Goal: Complete application form: Complete application form

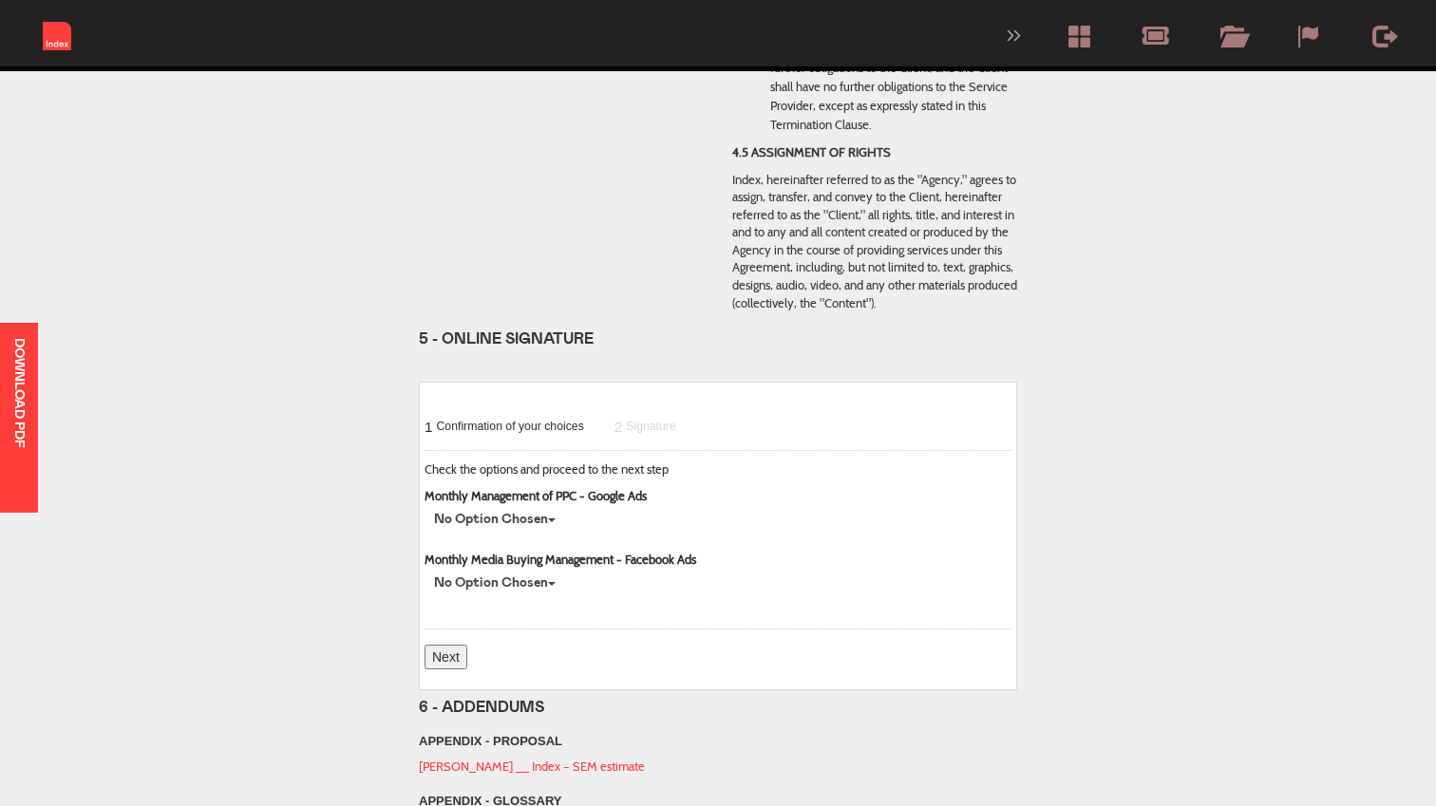
scroll to position [3892, 0]
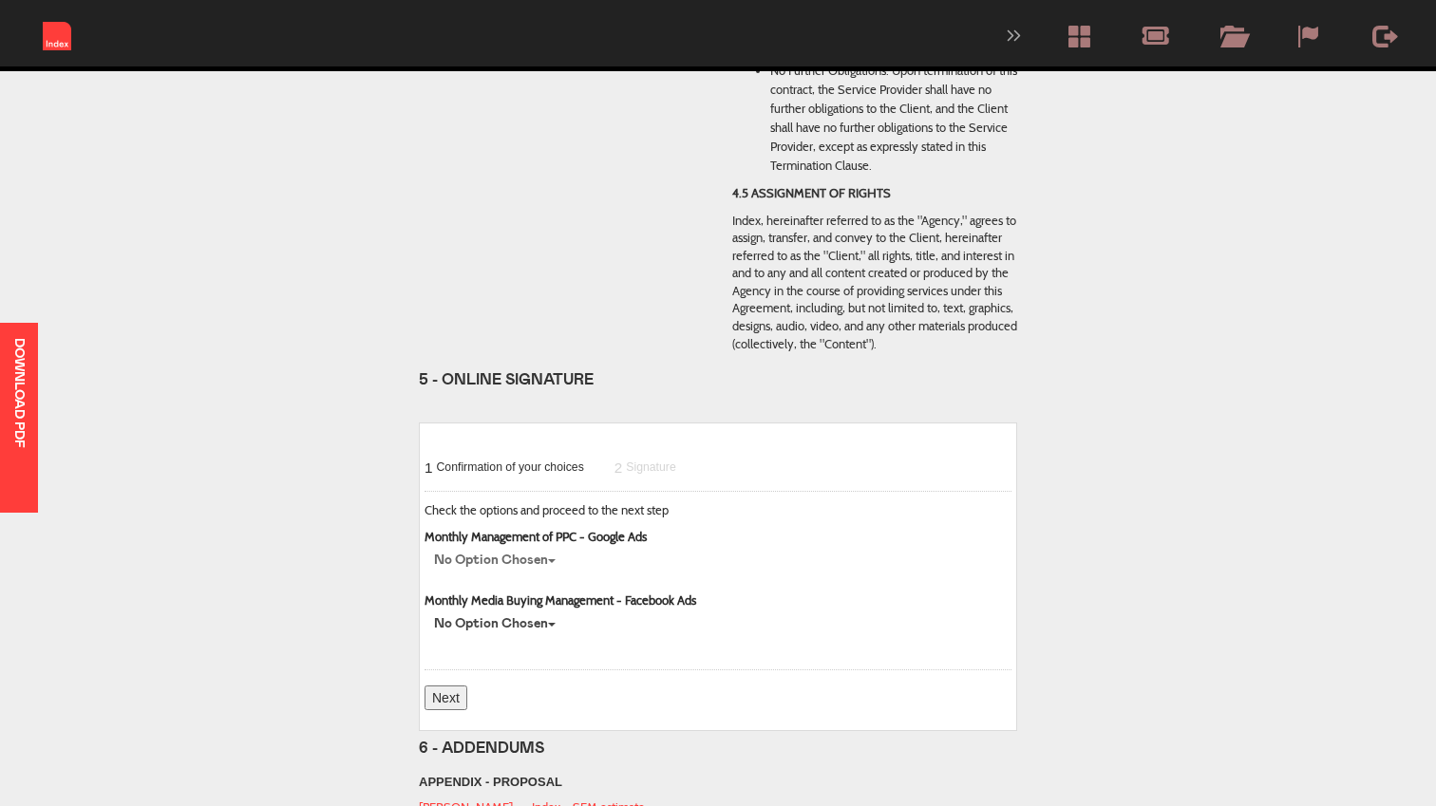
click at [550, 546] on button "No option chosen" at bounding box center [494, 560] width 141 height 28
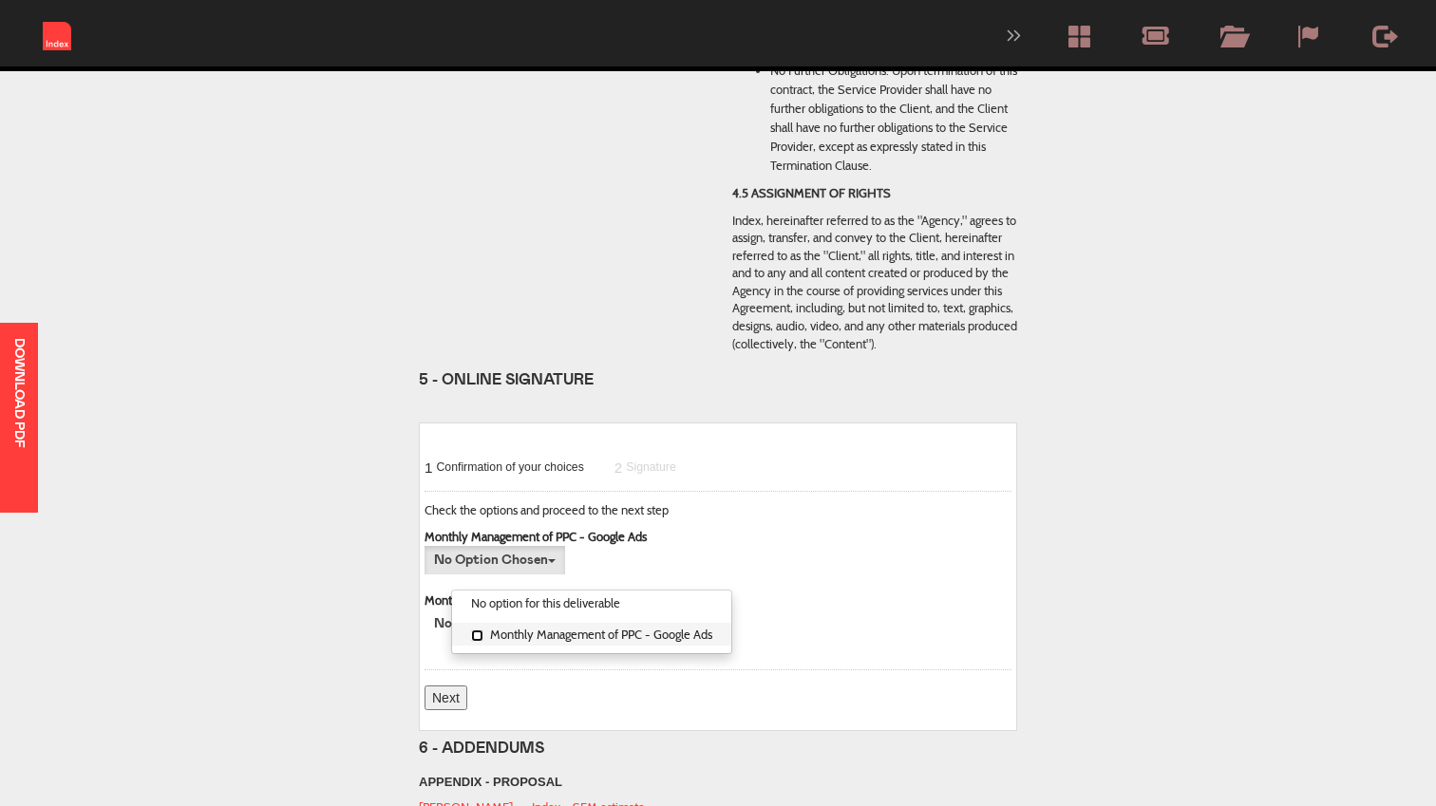
click at [479, 629] on input "Monthly Management of PPC - Google Ads" at bounding box center [477, 635] width 12 height 12
checkbox input "true"
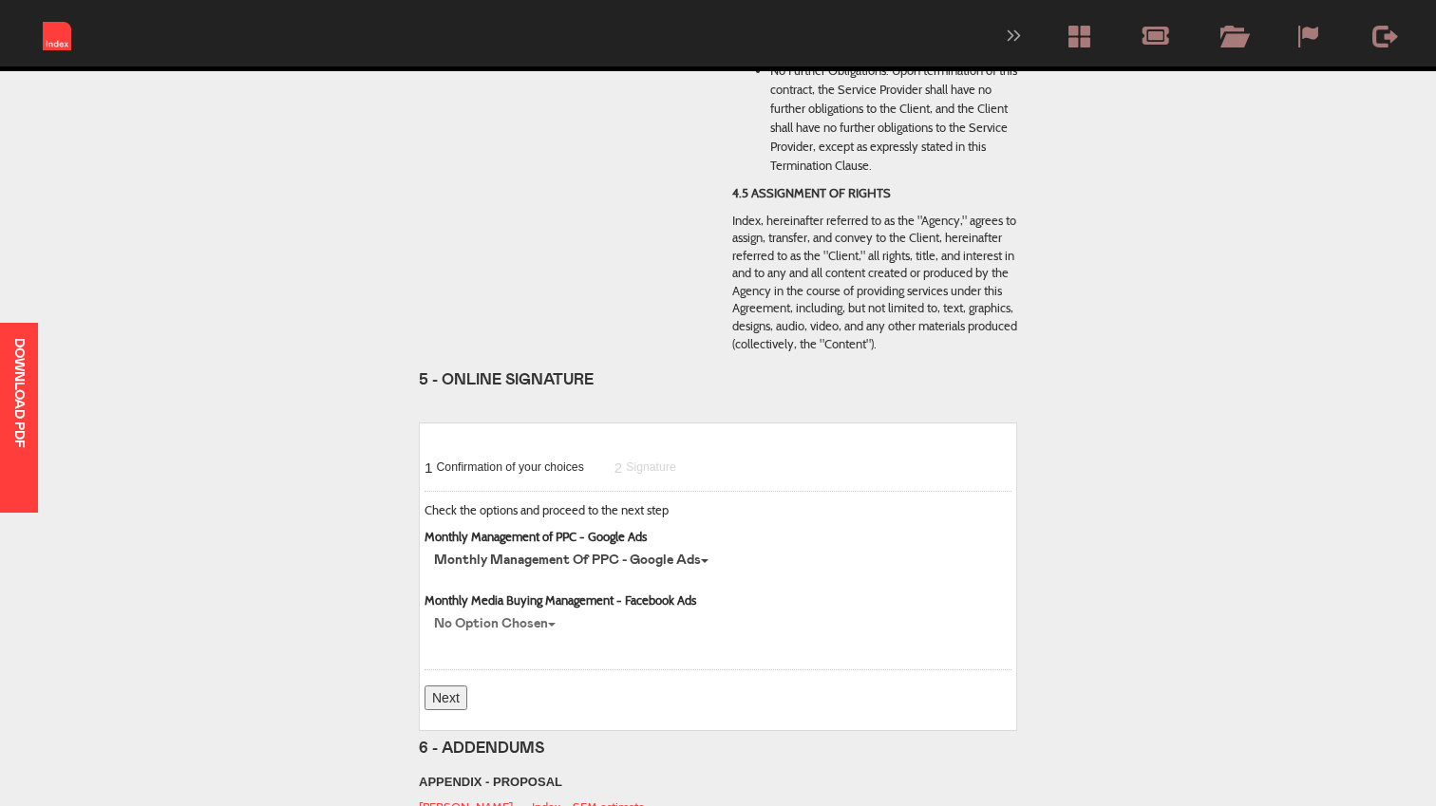
click at [546, 610] on button "No option chosen" at bounding box center [494, 624] width 141 height 28
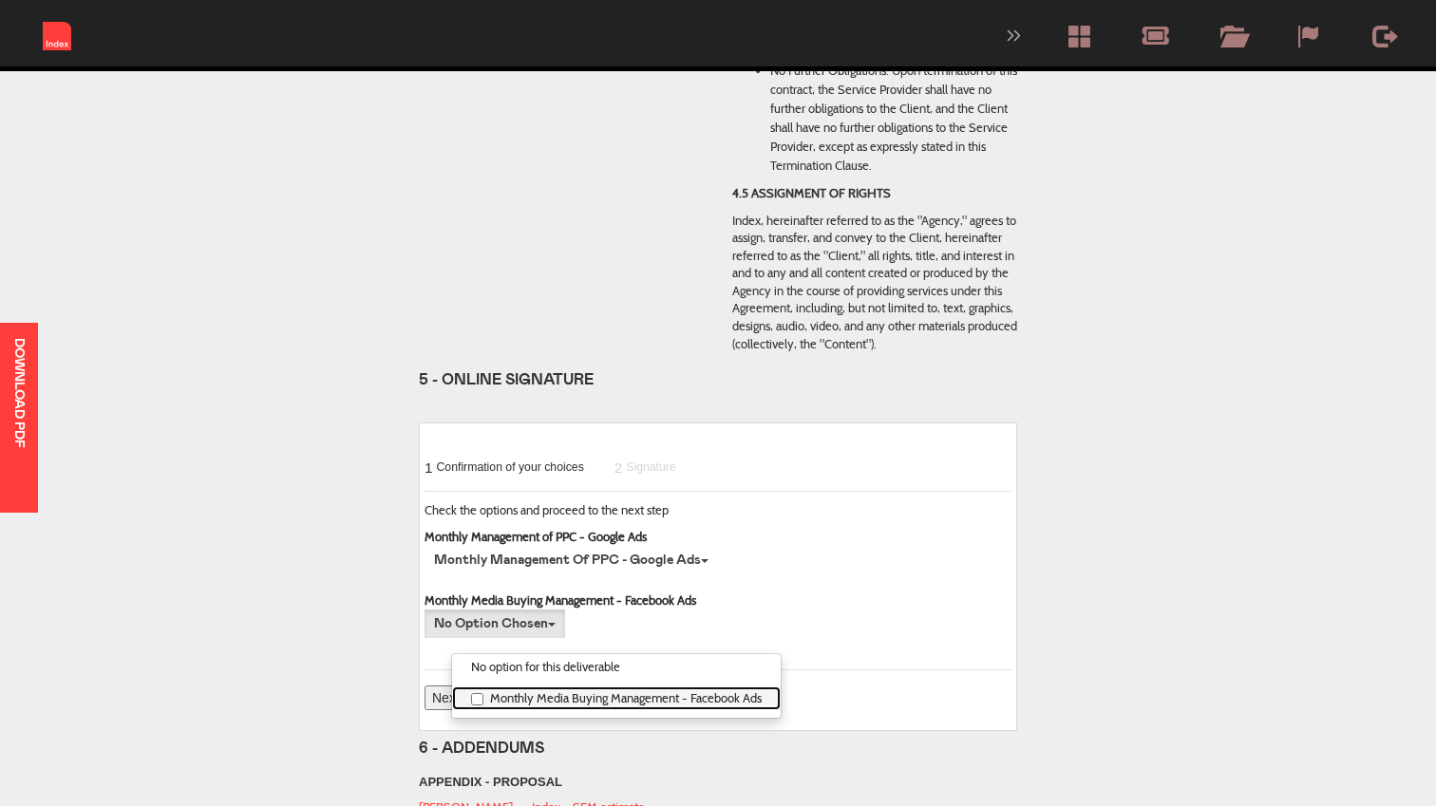
click at [499, 686] on label "Monthly Media Buying Management - Facebook Ads" at bounding box center [616, 698] width 329 height 24
click at [483, 693] on input "Monthly Media Buying Management - Facebook Ads" at bounding box center [477, 699] width 12 height 12
checkbox input "true"
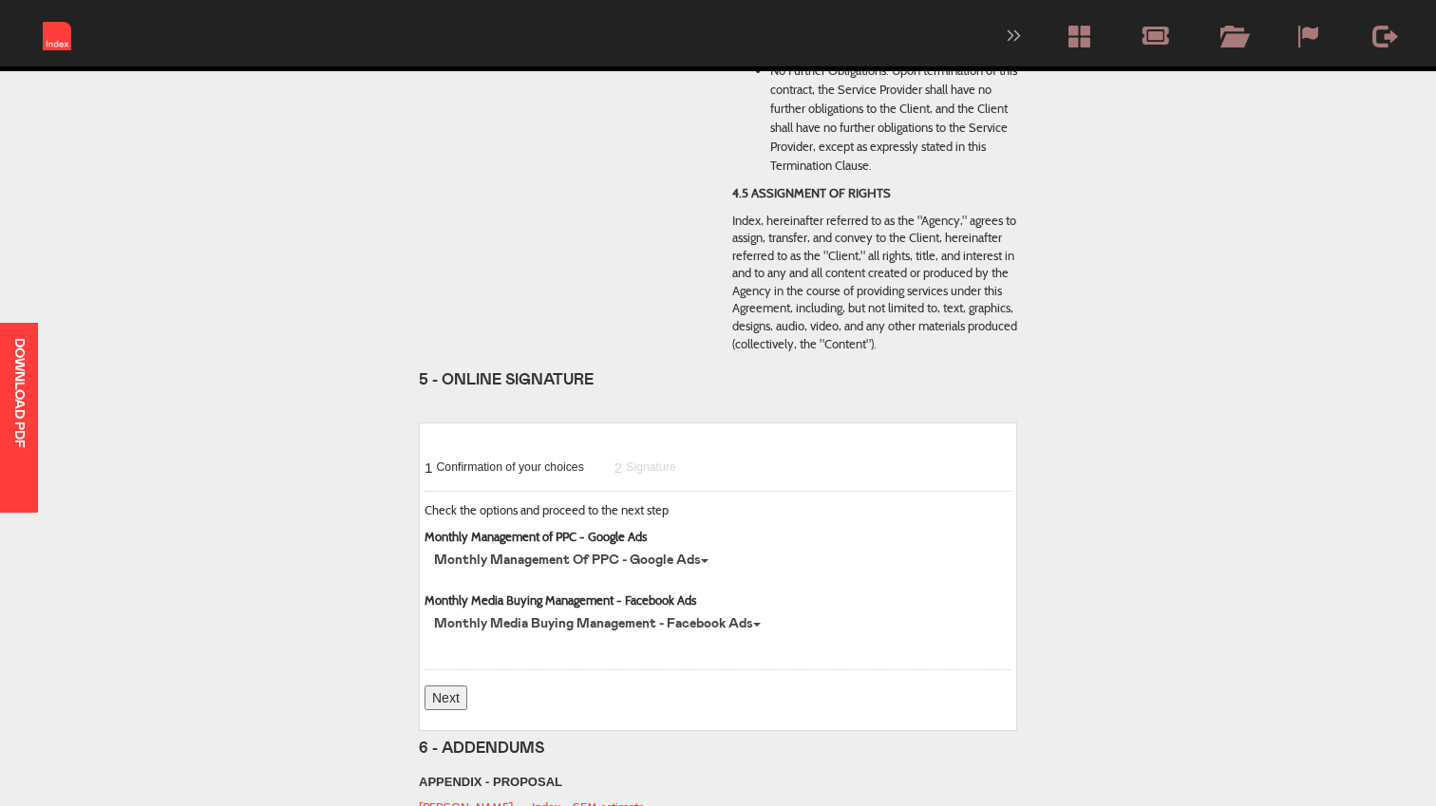
click at [450, 685] on input "Next" at bounding box center [445, 697] width 43 height 25
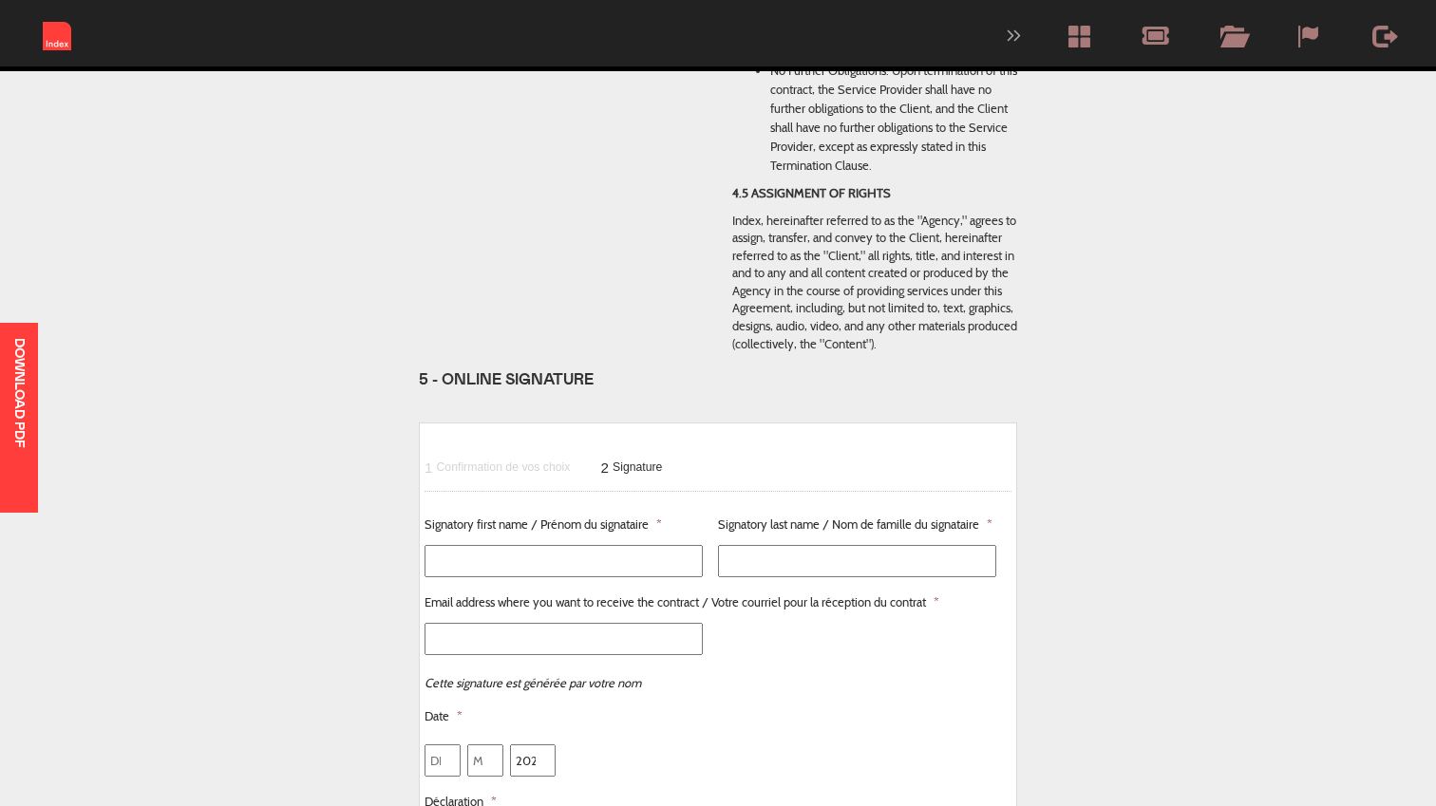
scroll to position [4146, 0]
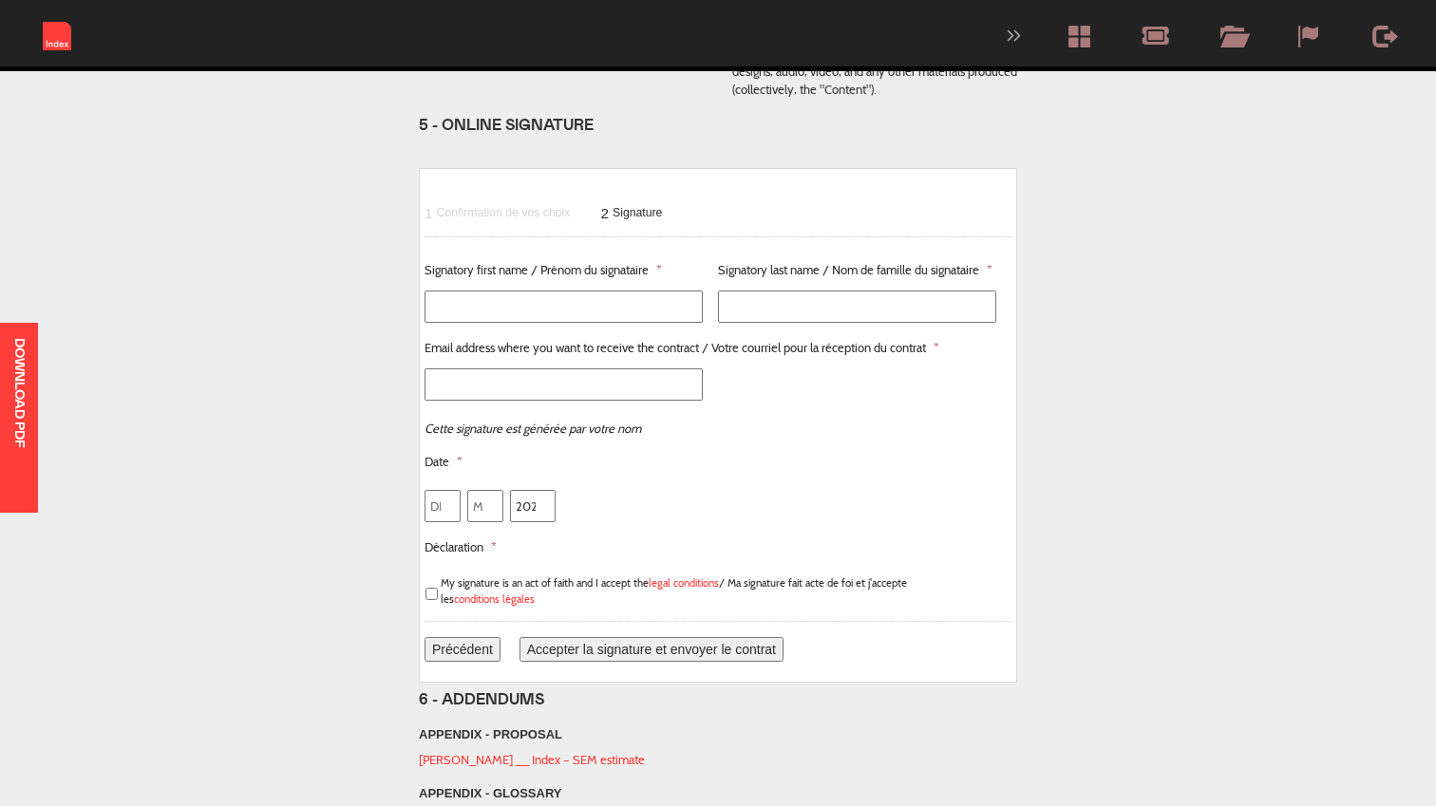
type input "Accept the signature and send the contract"
click at [571, 291] on input "Signatory first name / Prénom du signataire *" at bounding box center [563, 307] width 278 height 32
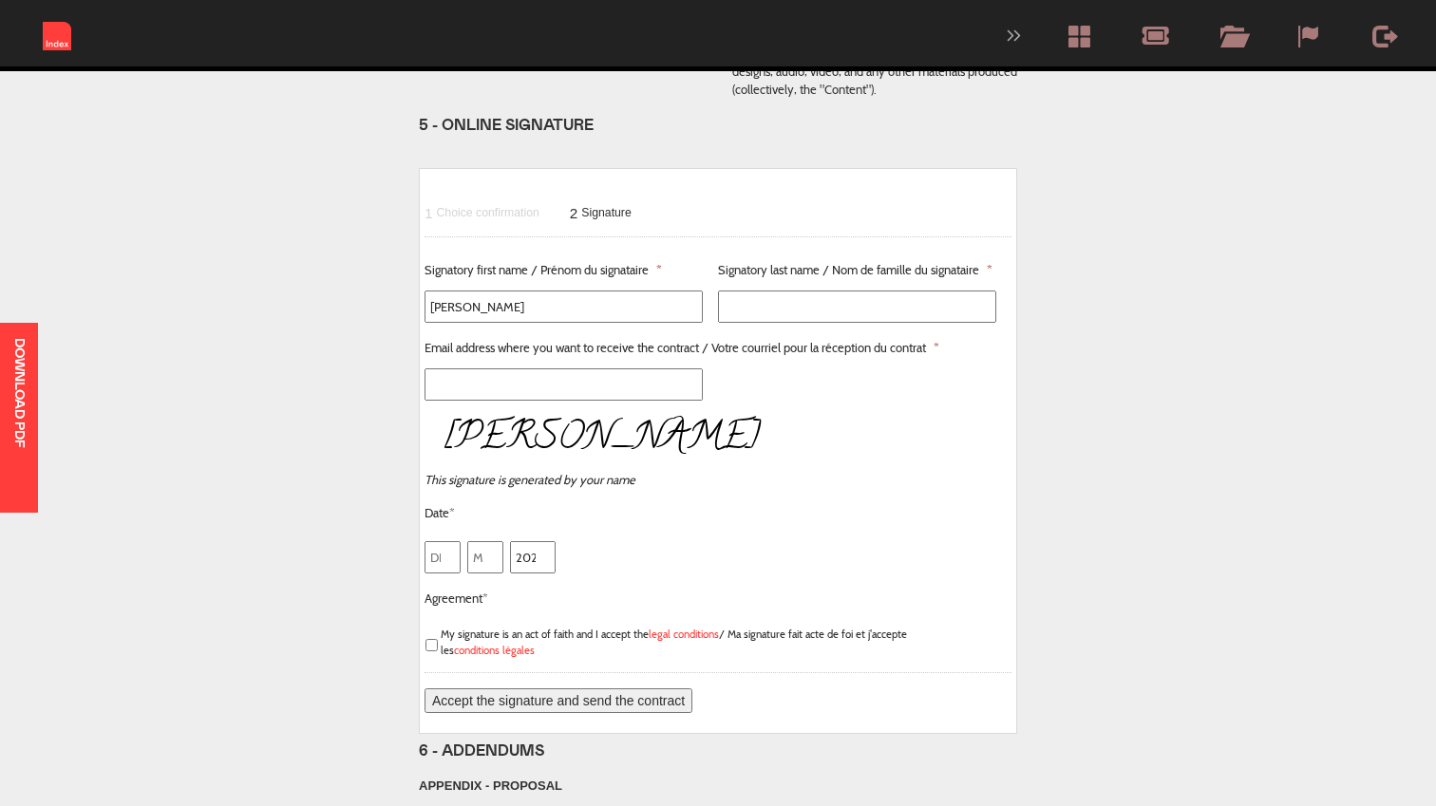
type input "[PERSON_NAME]"
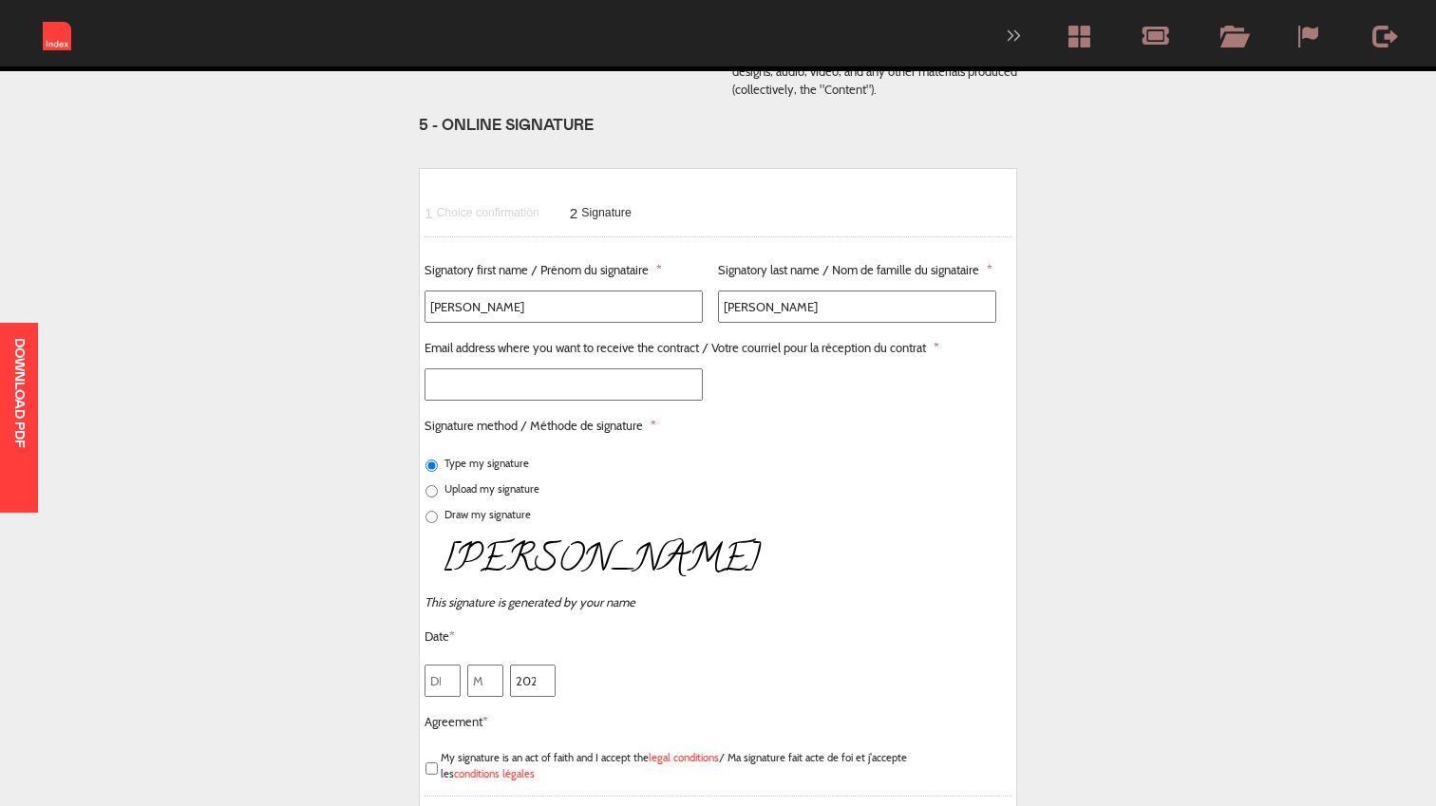
type input "[PERSON_NAME]"
click at [465, 368] on input "Email address where you want to receive the contract / Votre courriel pour la r…" at bounding box center [563, 384] width 278 height 32
type input "[PERSON_NAME][EMAIL_ADDRESS][PERSON_NAME][PERSON_NAME][DOMAIN_NAME]"
click at [442, 665] on input "1" at bounding box center [442, 681] width 36 height 32
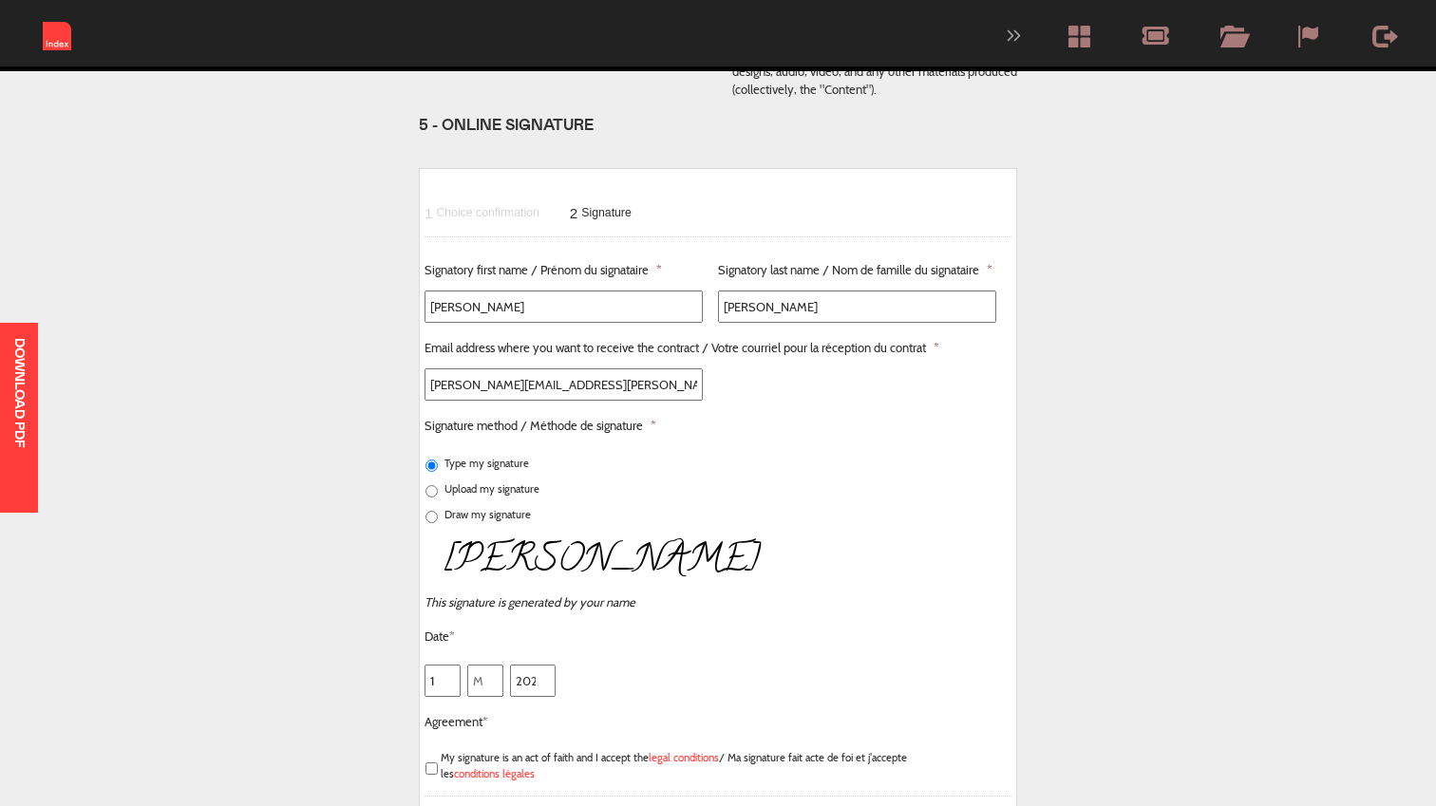
click at [435, 665] on input "1" at bounding box center [442, 681] width 36 height 32
type input "17"
click at [499, 665] on input "Month" at bounding box center [485, 681] width 36 height 32
type input "09"
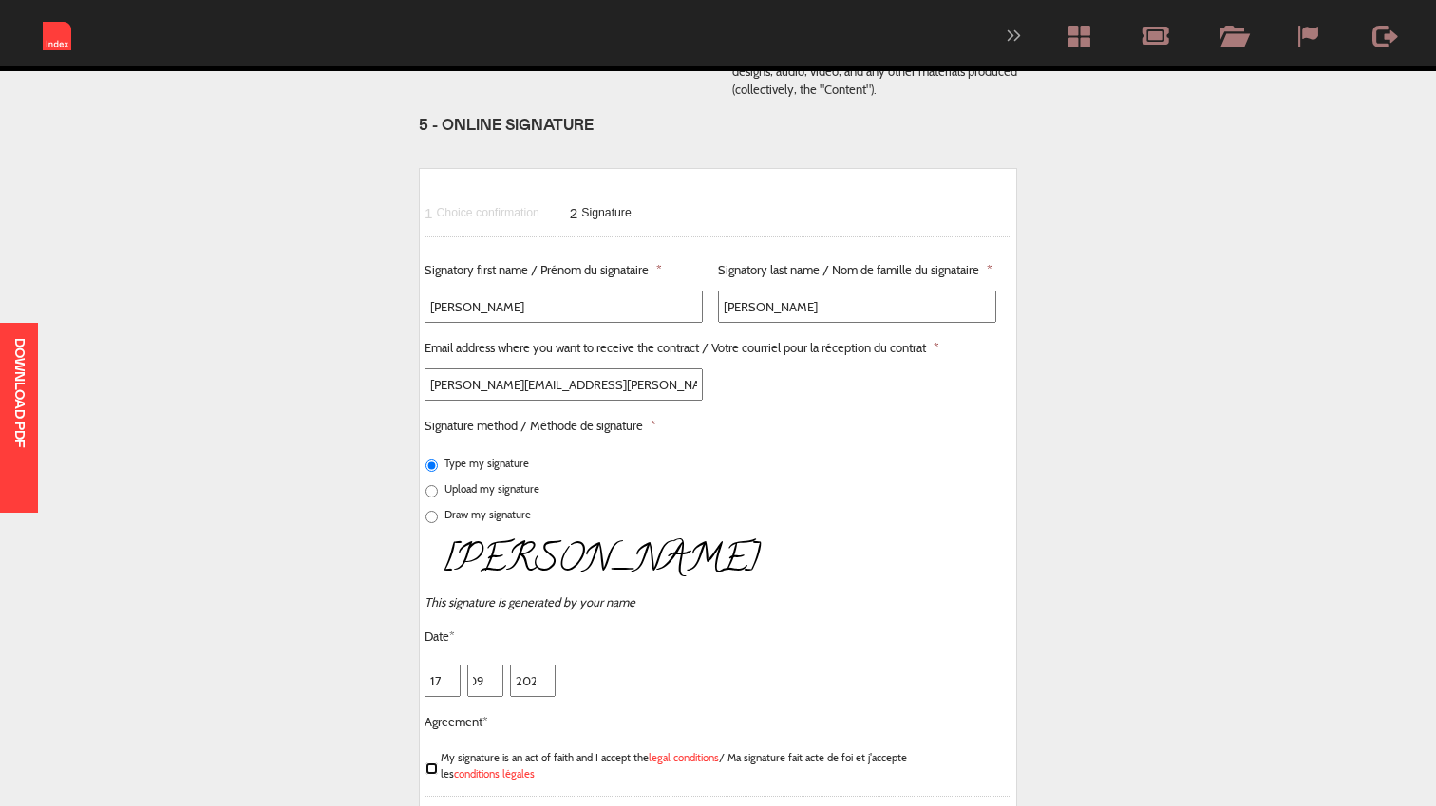
scroll to position [0, 0]
click at [433, 762] on input "My signature is an act of faith and I accept the legal conditions / Ma signatur…" at bounding box center [431, 768] width 12 height 12
checkbox input "true"
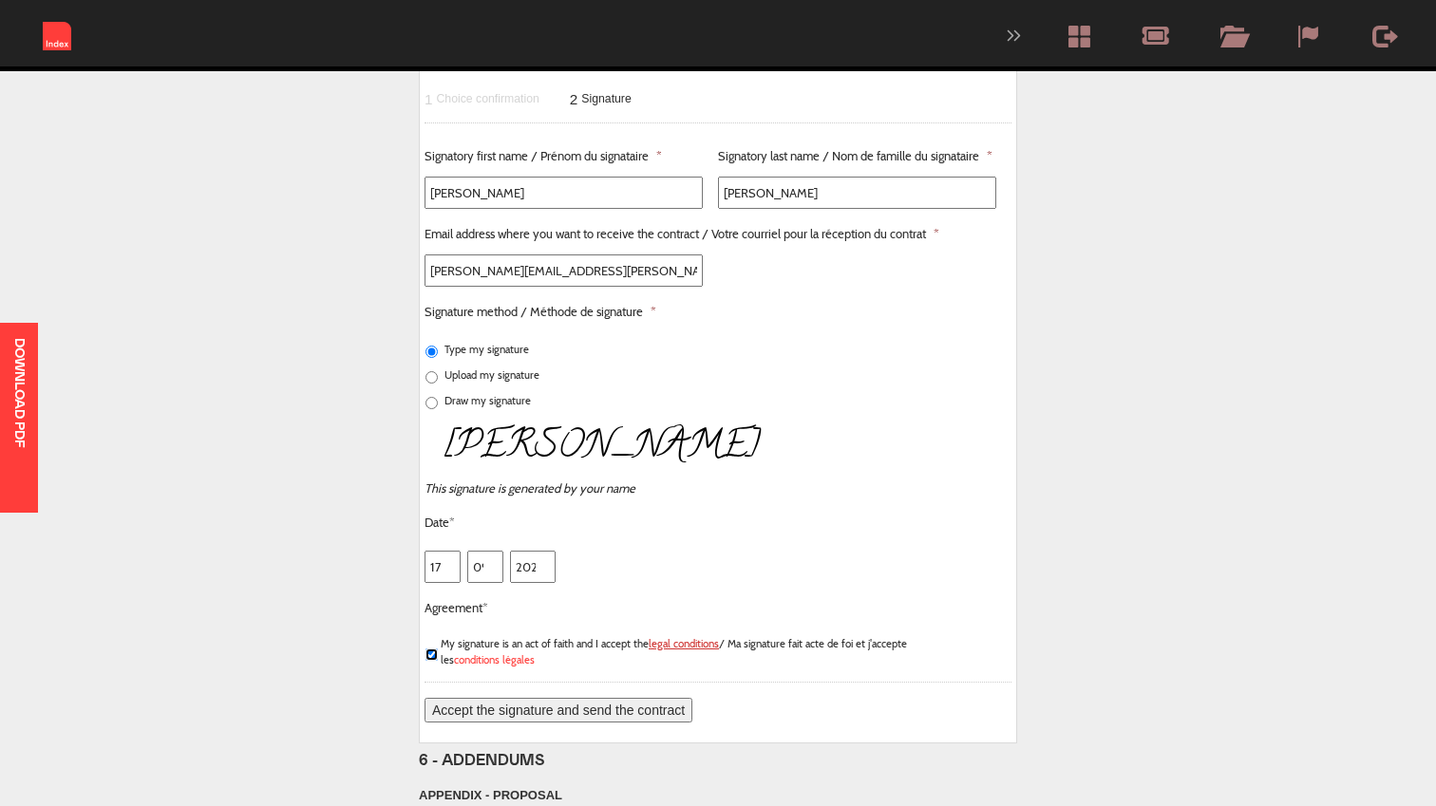
scroll to position [4409, 0]
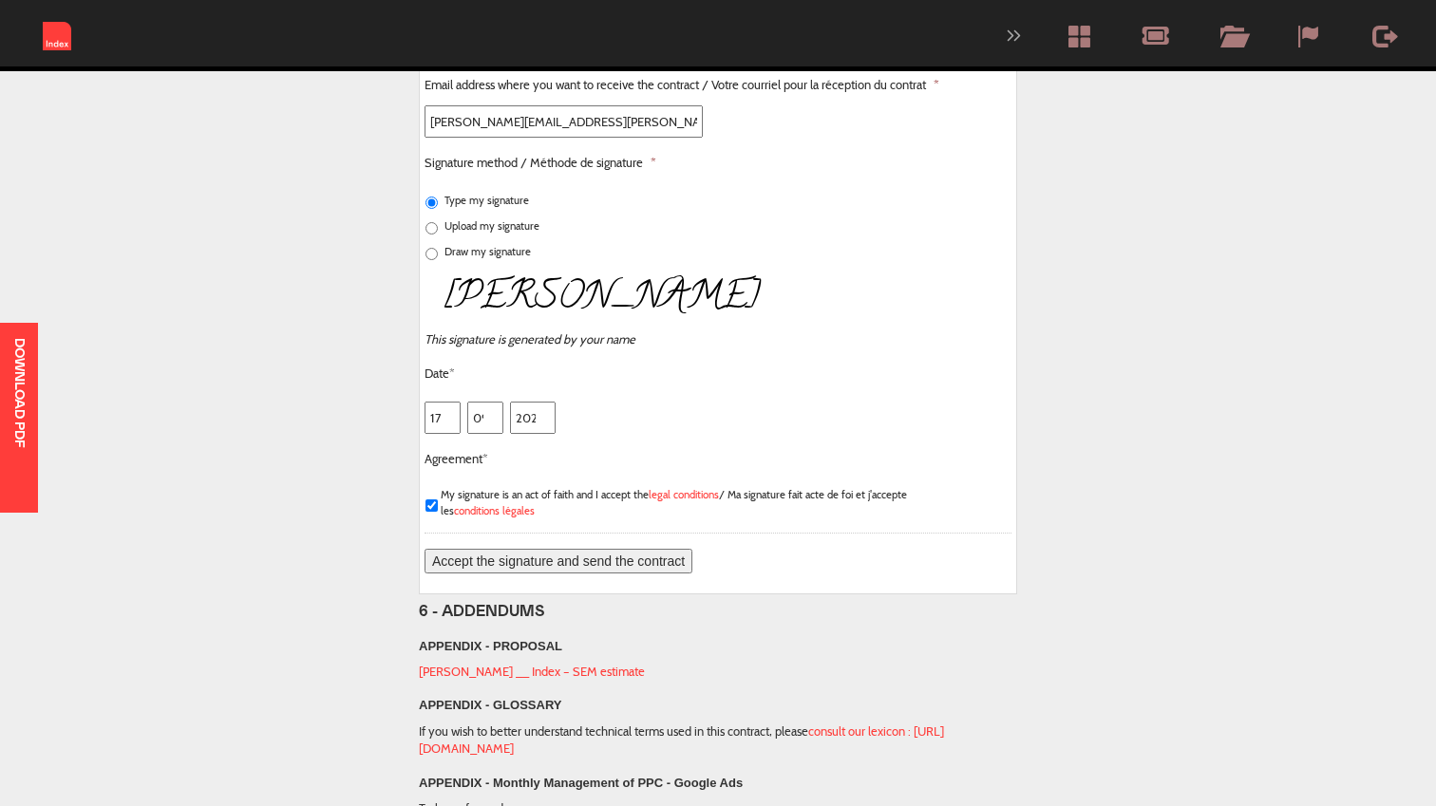
click at [563, 549] on input "Accept the signature and send the contract" at bounding box center [558, 561] width 268 height 25
click at [527, 549] on input "Accept the signature and send the contract" at bounding box center [558, 561] width 268 height 25
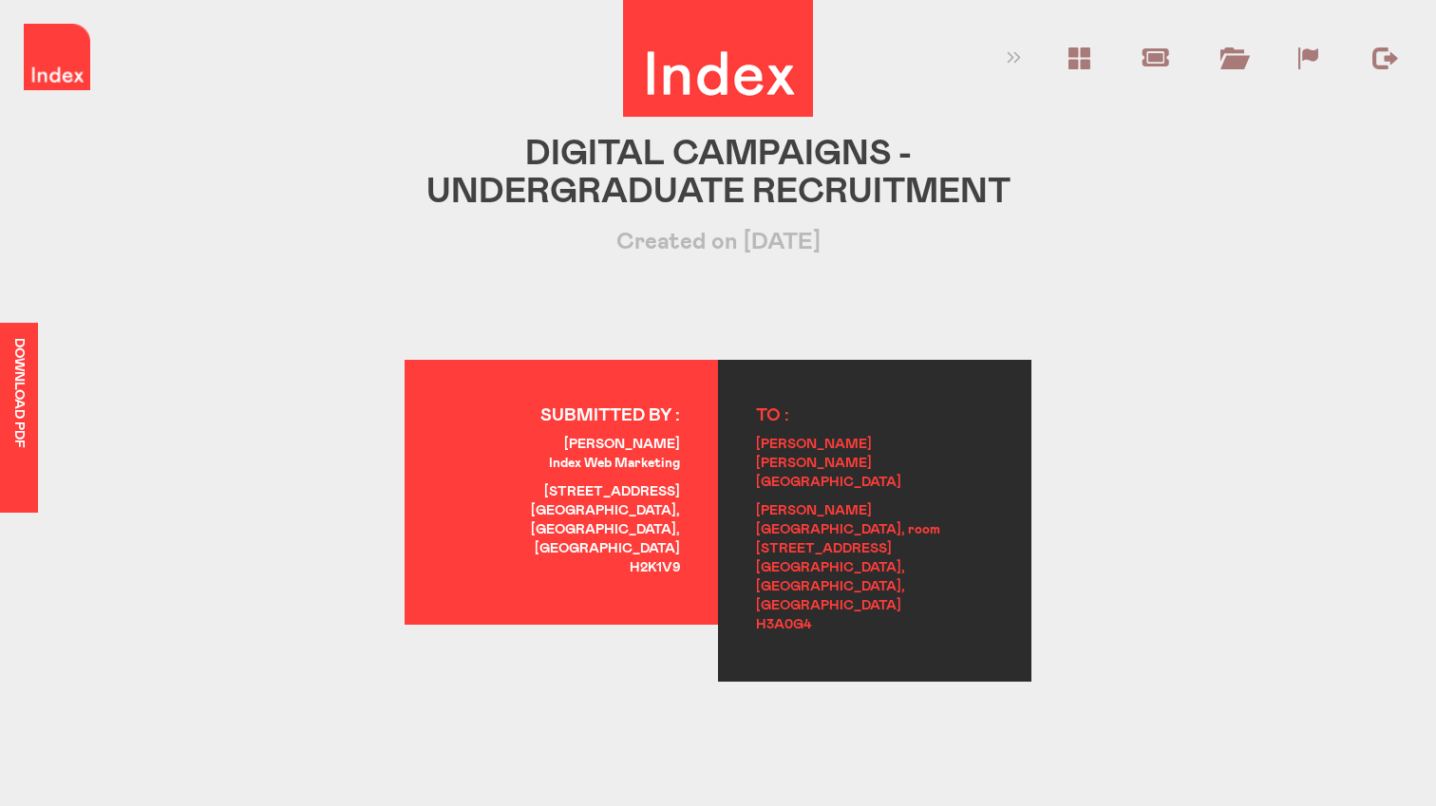
scroll to position [0, 0]
